Goal: Information Seeking & Learning: Find specific page/section

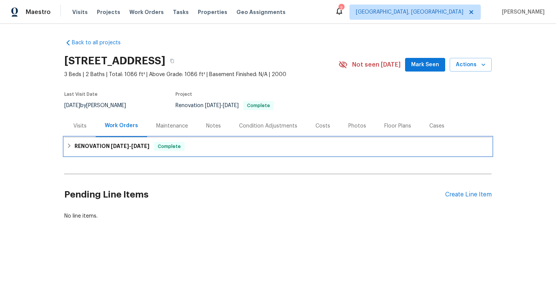
click at [151, 140] on div "RENOVATION 8/18/25 - 8/30/25 Complete" at bounding box center [277, 146] width 427 height 18
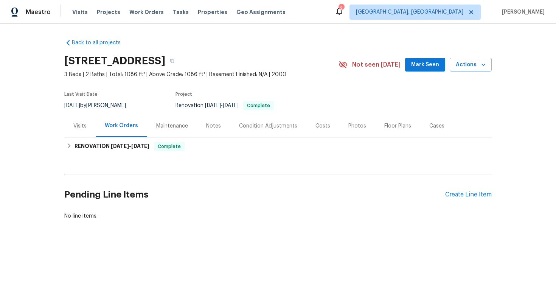
click at [81, 122] on div "Visits" at bounding box center [79, 126] width 13 height 8
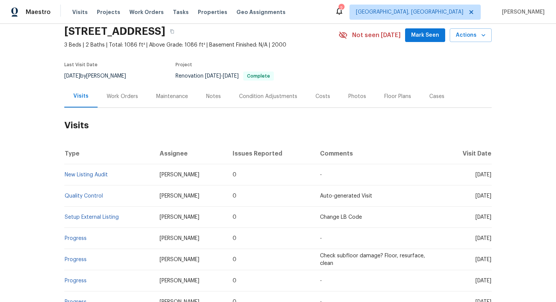
scroll to position [31, 0]
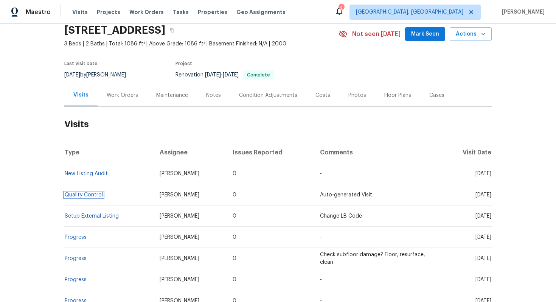
click at [100, 193] on link "Quality Control" at bounding box center [84, 194] width 38 height 5
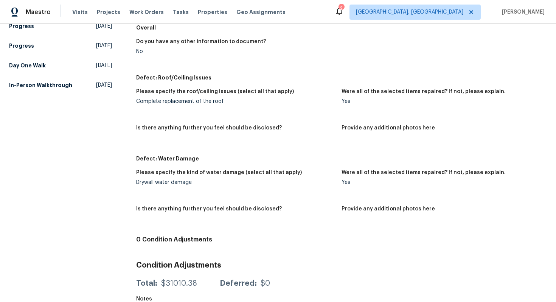
scroll to position [206, 0]
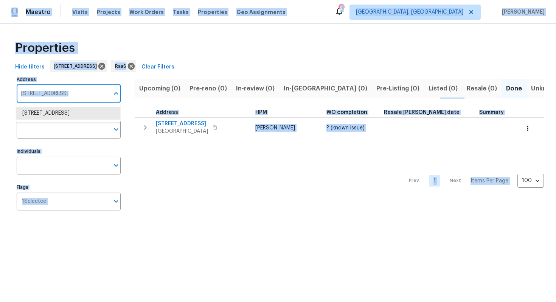
click at [64, 95] on input "[STREET_ADDRESS]" at bounding box center [63, 94] width 93 height 18
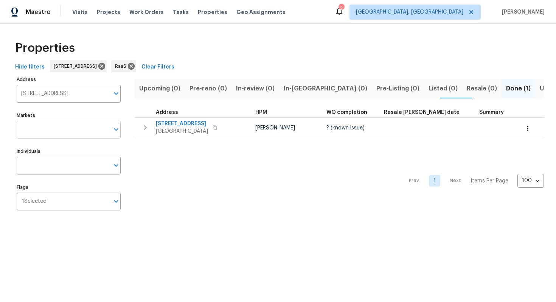
click at [67, 131] on input "Markets" at bounding box center [63, 130] width 93 height 18
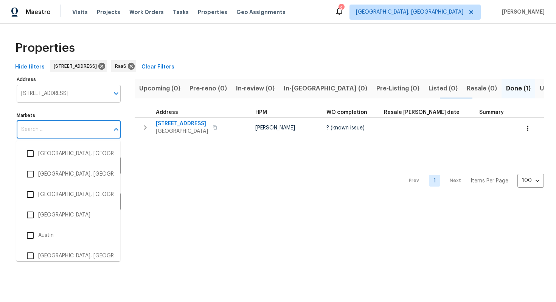
click at [56, 95] on input "132 SE 4th Ave Boynton Beach FL 33435" at bounding box center [63, 94] width 93 height 18
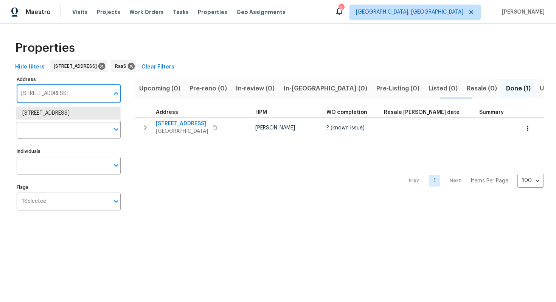
paste input "3619 Colonial Trl, Douglasville, GA 30135"
type input "3619 Colonial Trl, Douglasville, GA 30135"
click at [45, 113] on li "3619 Colonial Trl Douglasville GA 30135" at bounding box center [68, 113] width 104 height 12
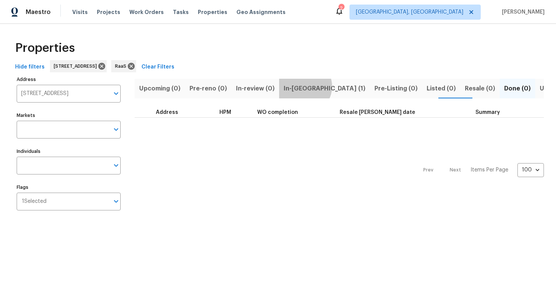
click at [299, 86] on span "In-reno (1)" at bounding box center [325, 88] width 82 height 11
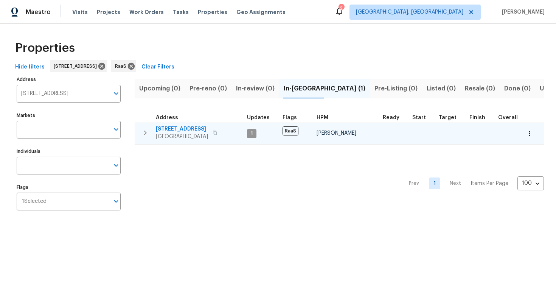
click at [173, 126] on span "3619 Colonial Trl" at bounding box center [182, 129] width 52 height 8
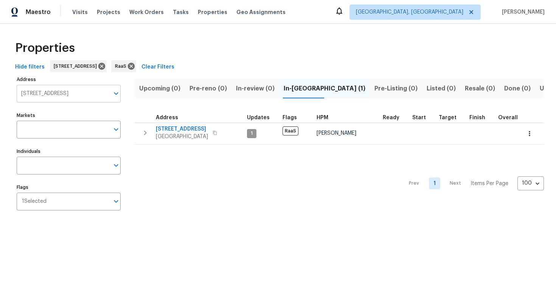
click at [51, 97] on input "3619 Colonial Trl Douglasville GA 30135" at bounding box center [63, 94] width 93 height 18
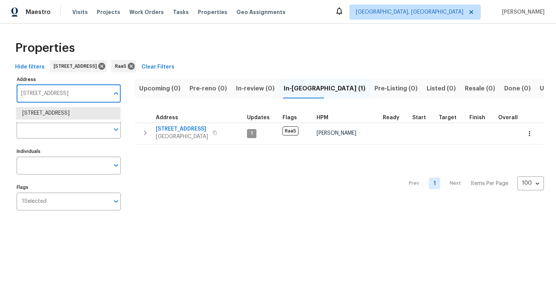
paste input "5013 Neptune Ln #2202, Fort Lauderdale, FL 33312"
type input "5013 Neptune Ln #2202, Fort Lauderdale, FL 33312"
click at [54, 109] on li "5013 Neptune Ln # 2202 Fort Lauderdale FL 33312" at bounding box center [68, 113] width 104 height 12
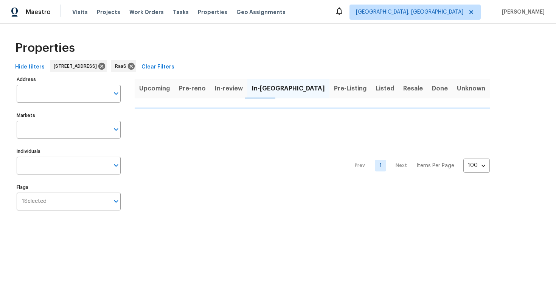
type input "5013 Neptune Ln # 2202 Fort Lauderdale FL 33312"
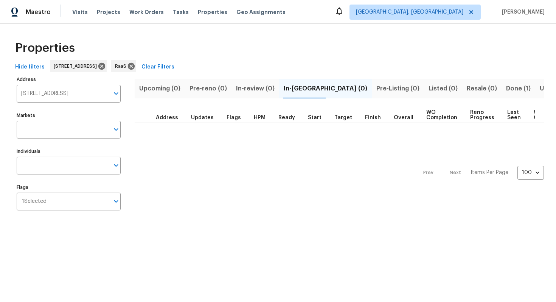
click at [506, 87] on span "Done (1)" at bounding box center [518, 88] width 25 height 11
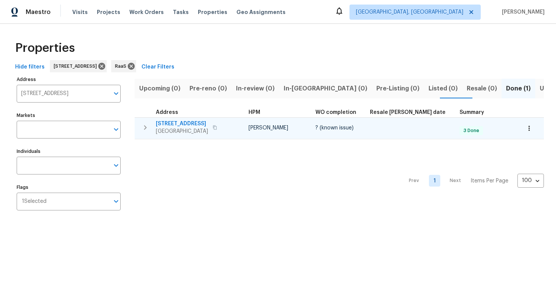
click at [185, 118] on td "5013 Neptune Ln # 2202 Fort Lauderdale, FL 33312" at bounding box center [190, 128] width 111 height 20
click at [184, 123] on span "5013 Neptune Ln # 2202" at bounding box center [182, 124] width 52 height 8
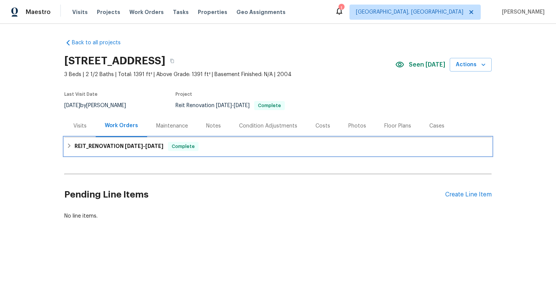
click at [143, 147] on span "[DATE]" at bounding box center [134, 145] width 18 height 5
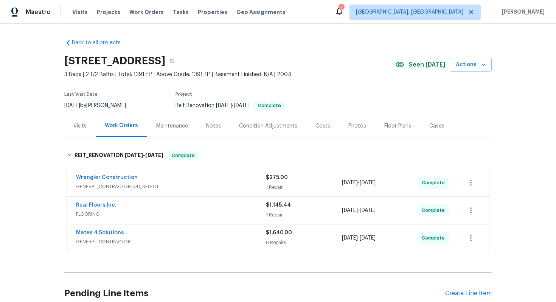
click at [321, 127] on div "Costs" at bounding box center [322, 126] width 15 height 8
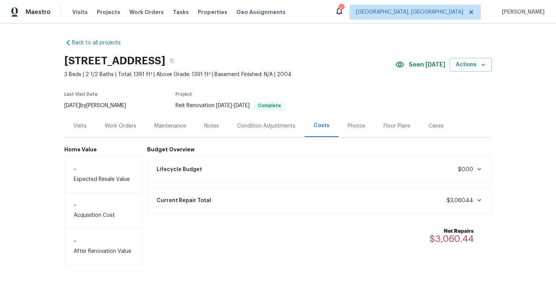
click at [102, 123] on div "Work Orders" at bounding box center [121, 126] width 50 height 22
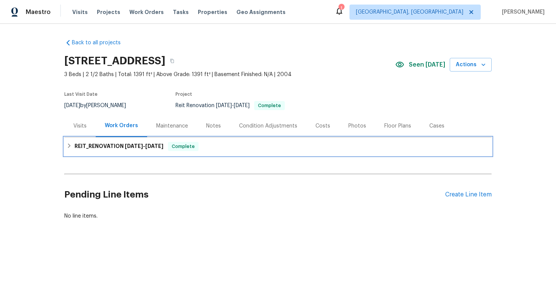
click at [146, 144] on span "[DATE] - [DATE]" at bounding box center [144, 145] width 39 height 5
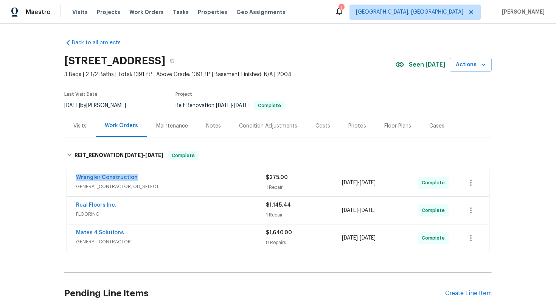
drag, startPoint x: 73, startPoint y: 175, endPoint x: 163, endPoint y: 178, distance: 90.0
click at [163, 178] on div "Wrangler Construction GENERAL_CONTRACTOR, OD_SELECT $275.00 1 Repair [DATE] - […" at bounding box center [278, 182] width 422 height 27
copy link "Wrangler Construction"
drag, startPoint x: 71, startPoint y: 202, endPoint x: 136, endPoint y: 203, distance: 65.4
click at [136, 203] on div "Real Floors Inc. FLOORING $1,145.44 1 Repair [DATE] - [DATE] Complete" at bounding box center [278, 210] width 422 height 27
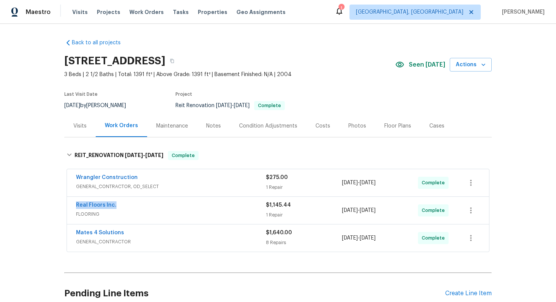
copy link "Real Floors Inc."
drag, startPoint x: 73, startPoint y: 228, endPoint x: 145, endPoint y: 231, distance: 72.3
click at [145, 231] on div "Mates 4 Solutions GENERAL_CONTRACTOR $1,640.00 8 Repairs [DATE] - [DATE] Comple…" at bounding box center [278, 237] width 422 height 27
copy link "Mates 4 Solutions"
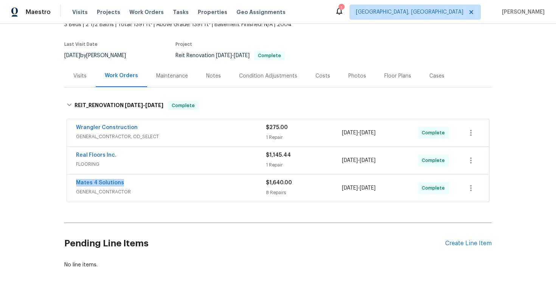
scroll to position [66, 0]
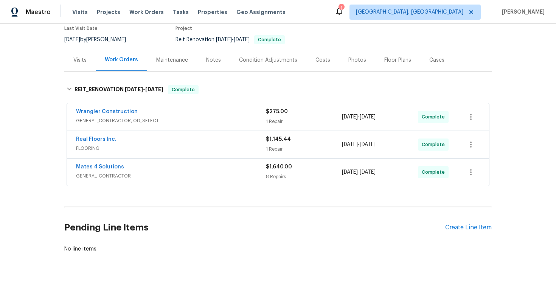
click at [320, 60] on div "Costs" at bounding box center [322, 60] width 15 height 8
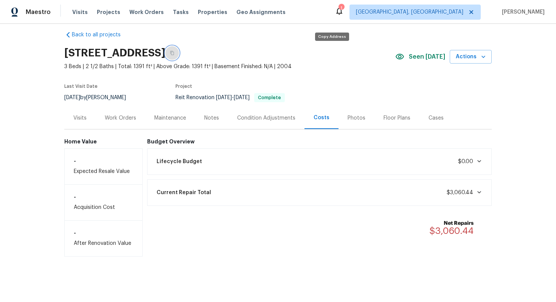
click at [174, 53] on icon "button" at bounding box center [172, 53] width 5 height 5
click at [174, 52] on icon "button" at bounding box center [172, 53] width 4 height 4
